Goal: Connect with others: Participate in discussion

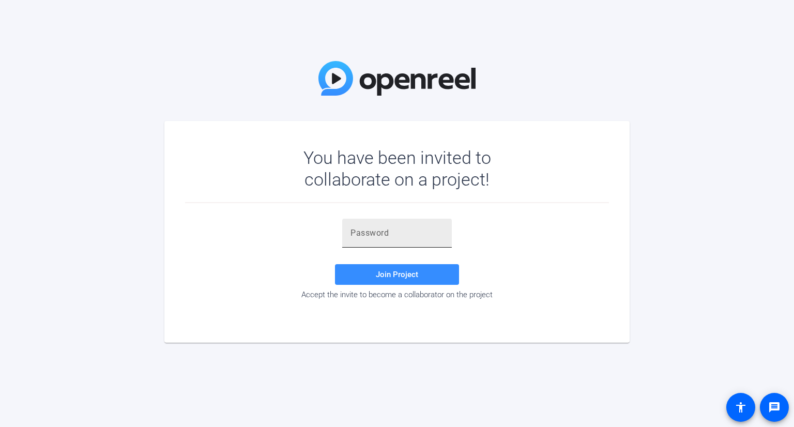
click at [399, 241] on div at bounding box center [396, 233] width 93 height 29
click at [398, 239] on div at bounding box center [396, 233] width 93 height 29
paste input "d!scT"
click at [382, 272] on span "Join Project" at bounding box center [397, 274] width 42 height 9
click at [398, 238] on input "d!scT" at bounding box center [396, 233] width 93 height 12
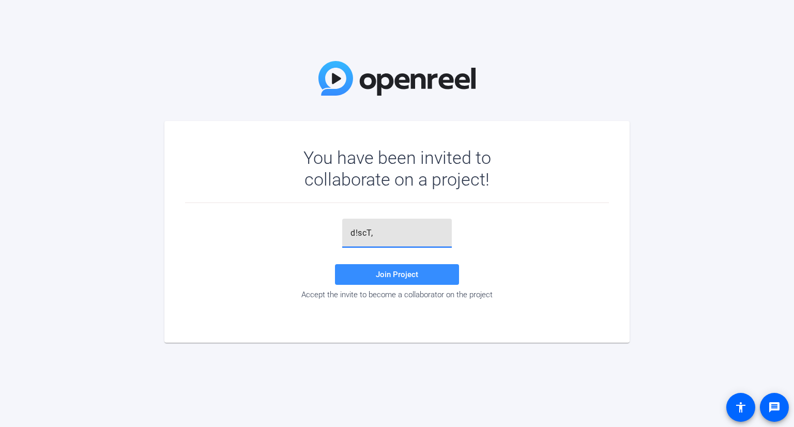
type input "d!scT,"
drag, startPoint x: 399, startPoint y: 260, endPoint x: 397, endPoint y: 273, distance: 13.2
click at [399, 263] on div "d!scT, Join Project Accept the invite to become a collaborator on the project" at bounding box center [397, 259] width 424 height 81
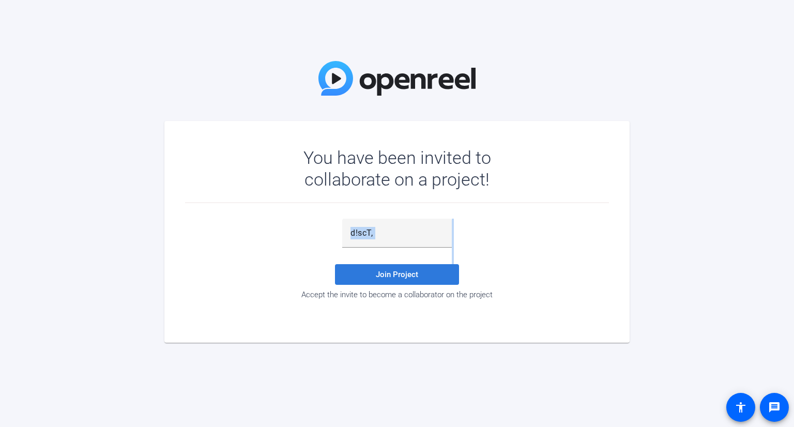
click at [397, 273] on span "Join Project" at bounding box center [397, 274] width 42 height 9
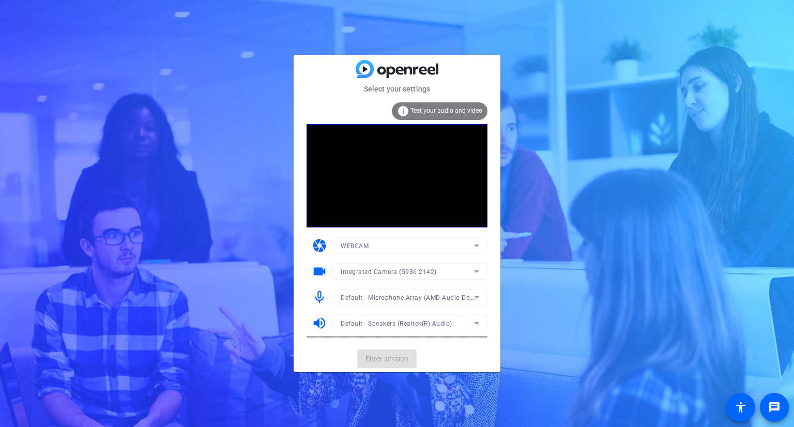
click at [396, 356] on mat-card-actions "Enter session" at bounding box center [397, 358] width 207 height 27
click at [395, 356] on span "Enter session" at bounding box center [386, 358] width 43 height 11
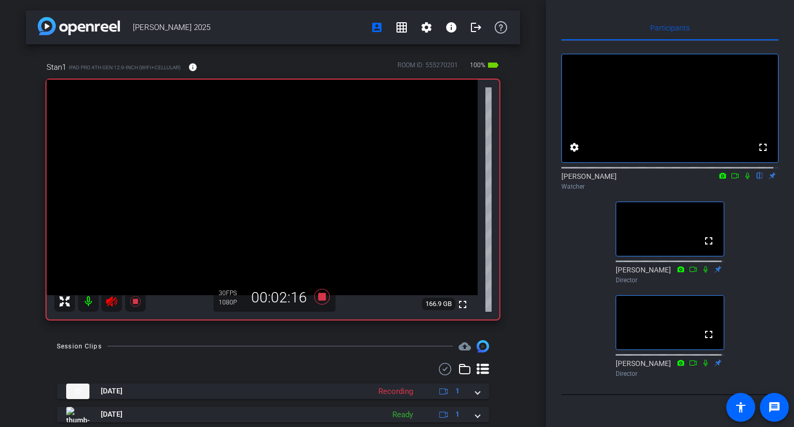
click at [743, 179] on icon at bounding box center [747, 175] width 8 height 7
drag, startPoint x: 656, startPoint y: 159, endPoint x: 676, endPoint y: 168, distance: 22.2
click at [656, 159] on video at bounding box center [670, 108] width 216 height 108
click at [743, 179] on icon at bounding box center [747, 175] width 8 height 7
click at [576, 379] on div "fullscreen settings [PERSON_NAME] flip Watcher fullscreen [PERSON_NAME] Directo…" at bounding box center [669, 211] width 217 height 341
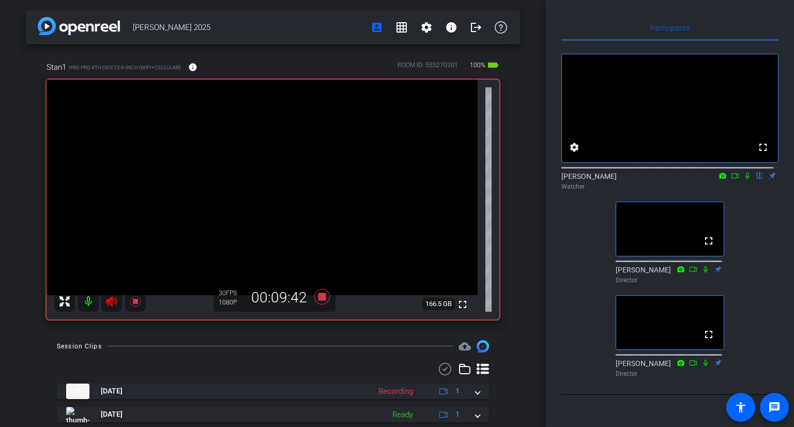
click at [558, 135] on div "Participants fullscreen settings [PERSON_NAME] flip Watcher fullscreen [PERSON_…" at bounding box center [670, 213] width 248 height 427
click at [743, 179] on icon at bounding box center [747, 175] width 8 height 7
click at [517, 103] on div "[PERSON_NAME] 2025 account_box grid_on settings info logout Stan1 iPad Pro 4th …" at bounding box center [273, 213] width 546 height 427
click at [745, 179] on icon at bounding box center [748, 176] width 6 height 7
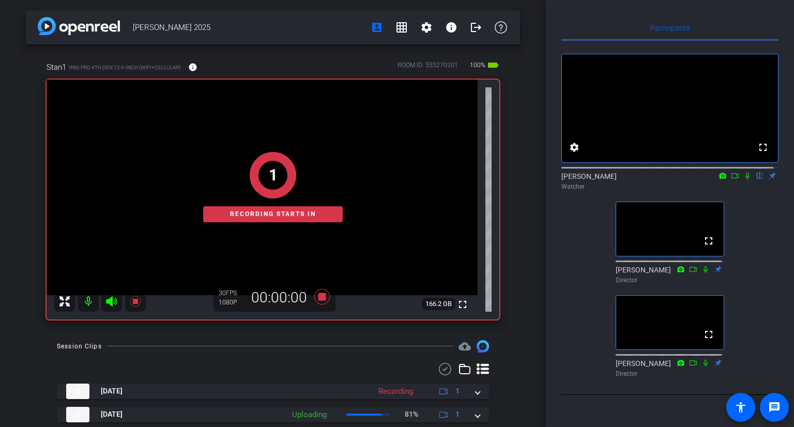
click at [745, 179] on icon at bounding box center [747, 176] width 4 height 7
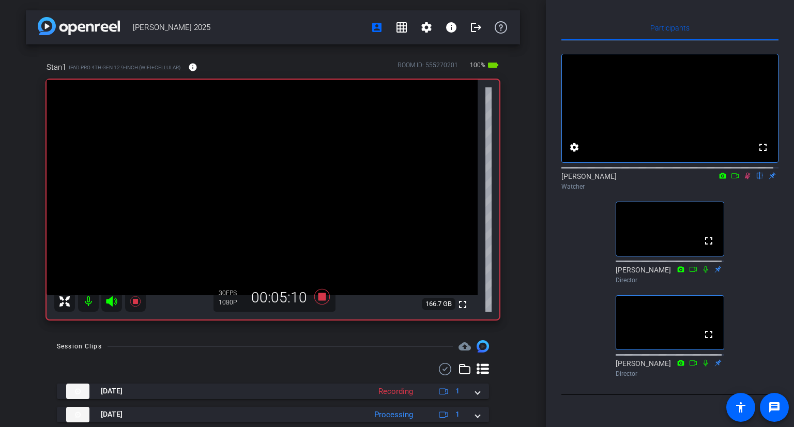
click at [744, 179] on icon at bounding box center [747, 175] width 8 height 7
